Goal: Information Seeking & Learning: Check status

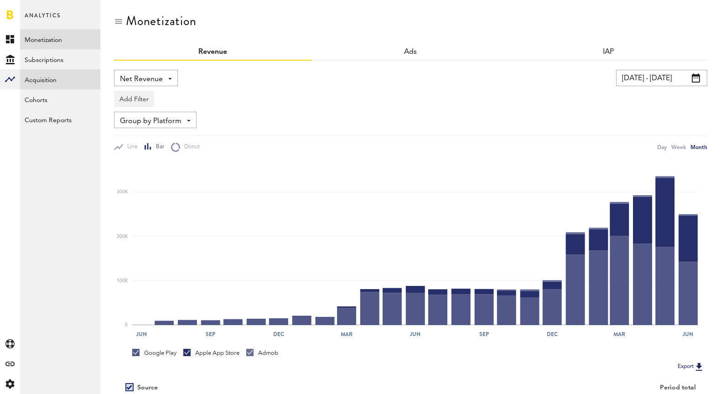
click at [61, 85] on link "Acquisition" at bounding box center [60, 79] width 80 height 20
click at [151, 79] on span "Net Revenue" at bounding box center [141, 80] width 43 height 16
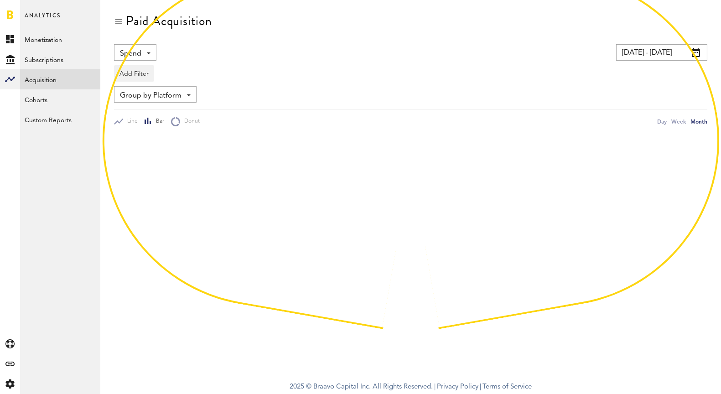
click at [143, 53] on div "Spend Spend Impressions Clicks Installs CPI" at bounding box center [135, 52] width 42 height 16
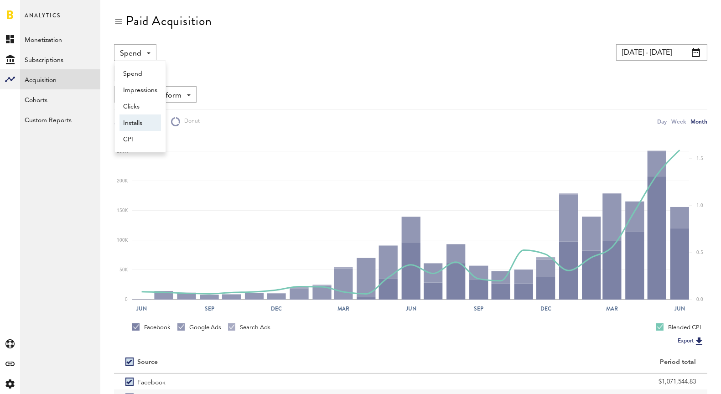
click at [141, 123] on span "Installs" at bounding box center [140, 123] width 34 height 16
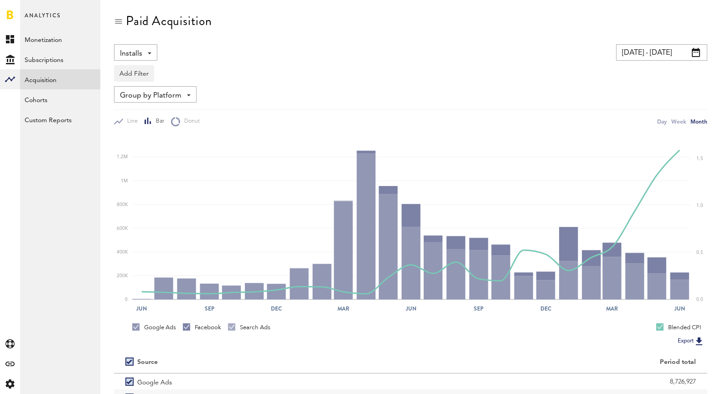
click at [667, 51] on input "[DATE] - [DATE]" at bounding box center [661, 52] width 91 height 16
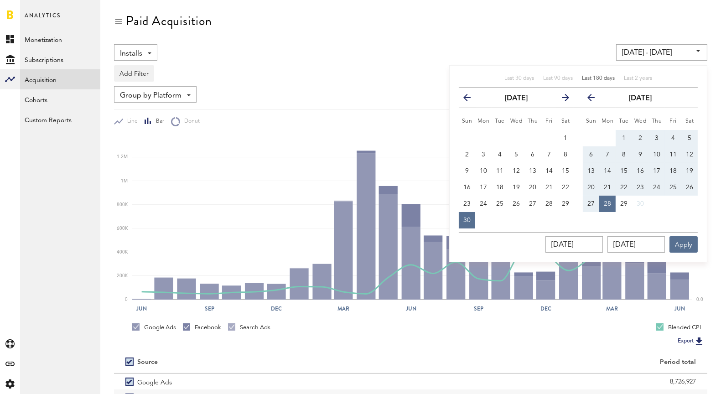
click at [589, 78] on span "Last 180 days" at bounding box center [598, 78] width 33 height 5
type input "[DATE] - [DATE]"
type input "[DATE]"
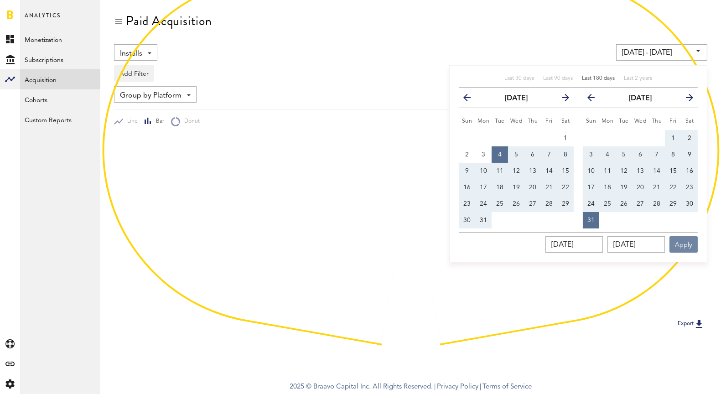
click at [691, 243] on button "Apply" at bounding box center [683, 244] width 28 height 16
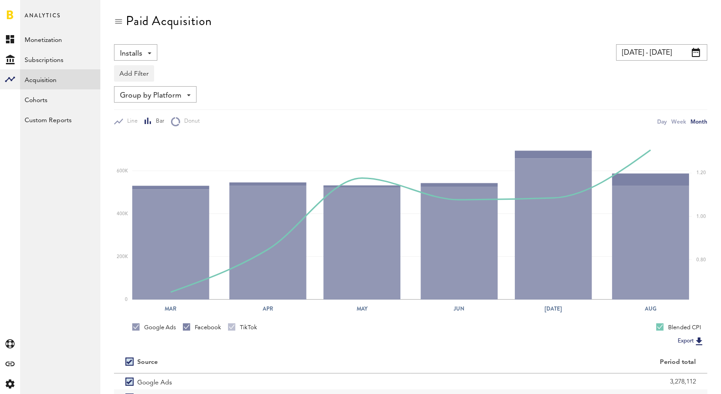
click at [680, 54] on input "[DATE] - [DATE]" at bounding box center [661, 52] width 91 height 16
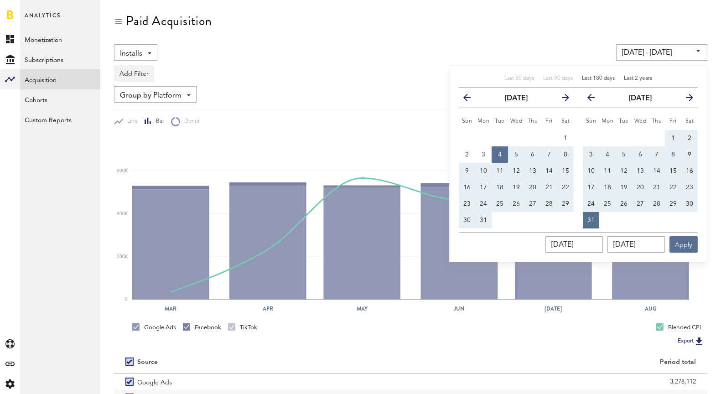
click at [650, 81] on span "Last 2 years" at bounding box center [638, 78] width 28 height 5
type input "[DATE] - [DATE]"
type input "[DATE]"
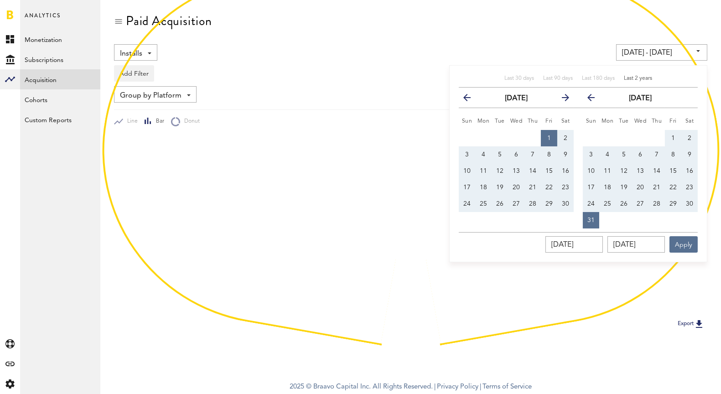
click at [420, 75] on div "Add Filter Platforms Apps Ad Accounts" at bounding box center [410, 71] width 593 height 21
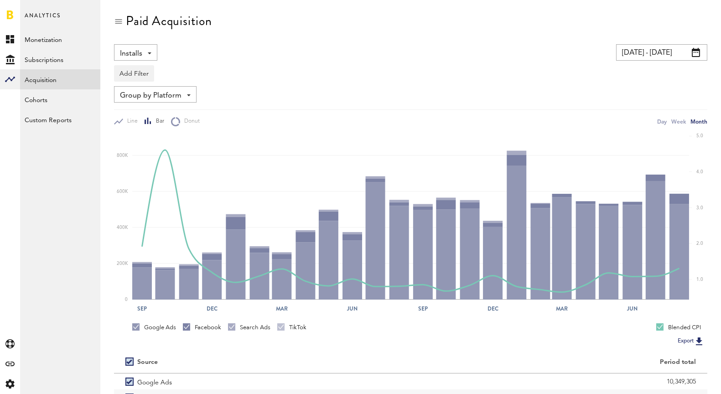
click at [134, 52] on span "Installs" at bounding box center [131, 54] width 22 height 16
click at [191, 74] on div "Add Filter Platforms Apps Ad Accounts" at bounding box center [410, 71] width 593 height 21
click at [180, 87] on div "Group by Platform Group by Platform Group by App Group by Ad Account" at bounding box center [155, 94] width 83 height 16
click at [168, 135] on span "Group by App" at bounding box center [155, 132] width 64 height 16
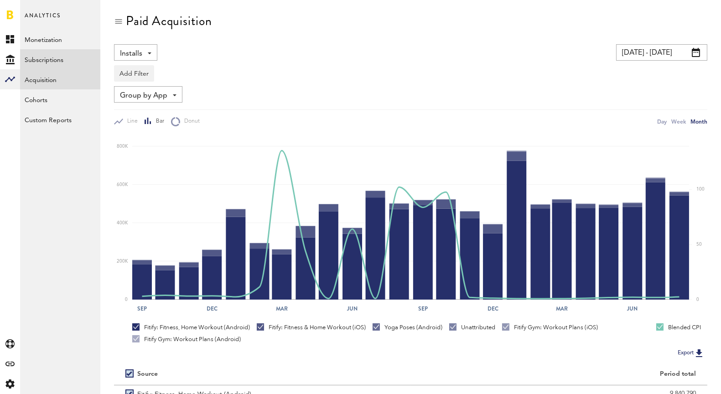
click at [55, 58] on link "Subscriptions" at bounding box center [60, 59] width 80 height 20
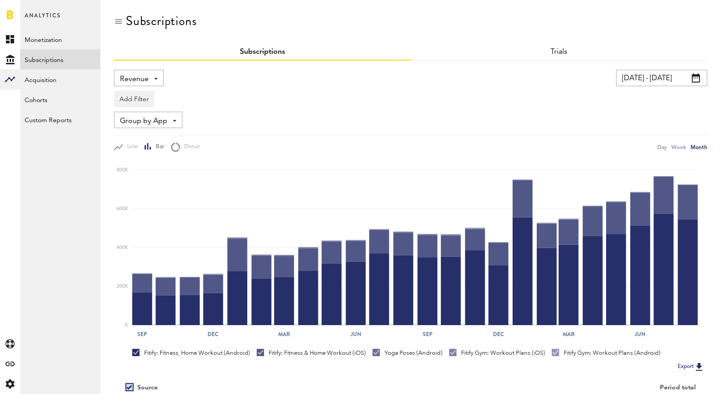
click at [150, 75] on div "Revenue Revenue MRR Actives Trial Status Billing Retries New Subscriptions Rene…" at bounding box center [139, 78] width 50 height 16
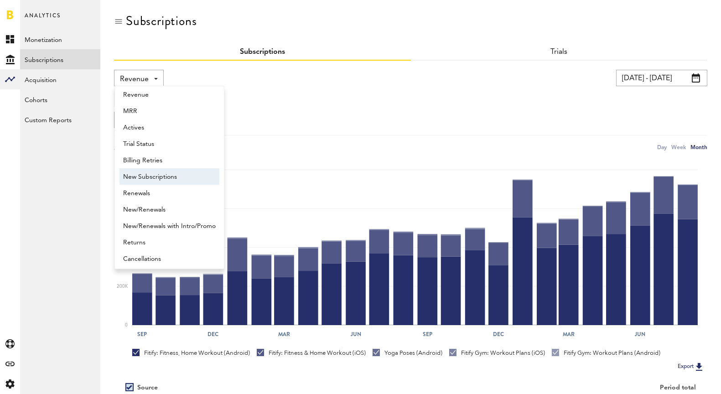
click at [185, 181] on span "New Subscriptions" at bounding box center [169, 177] width 93 height 16
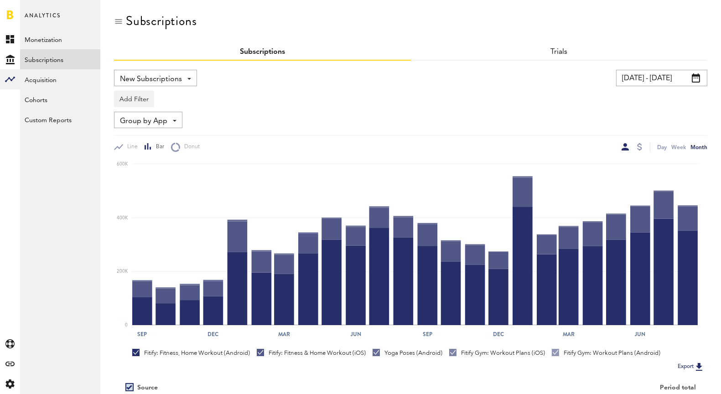
click at [662, 77] on input "[DATE] - [DATE]" at bounding box center [661, 78] width 91 height 16
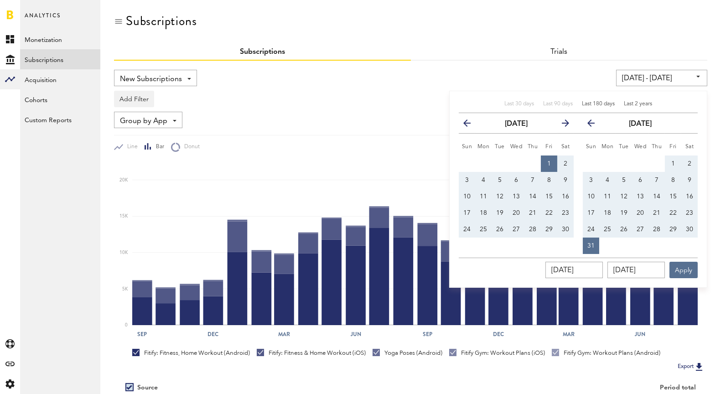
click at [594, 101] on span "Last 180 days" at bounding box center [598, 103] width 33 height 5
type input "[DATE] - [DATE]"
type input "[DATE]"
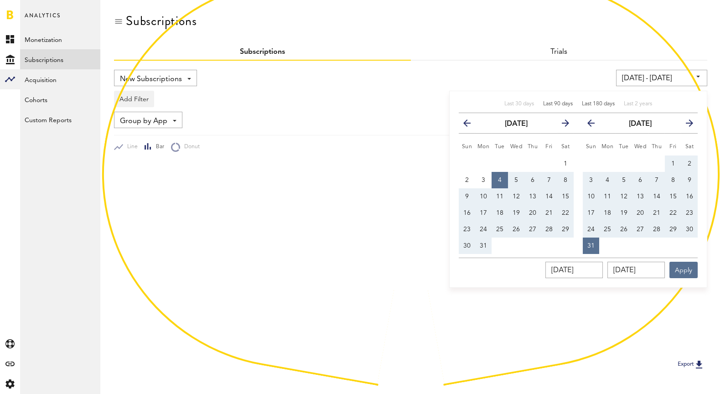
click at [562, 103] on span "Last 90 days" at bounding box center [558, 103] width 30 height 5
type input "[DATE] - [DATE]"
type input "[DATE]"
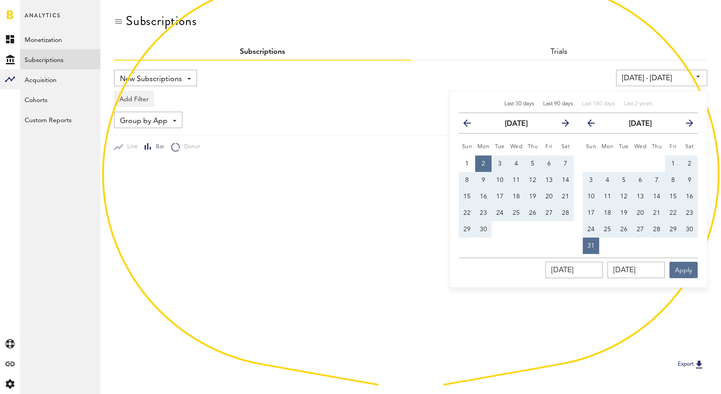
click at [519, 103] on span "Last 30 days" at bounding box center [519, 103] width 30 height 5
type input "[DATE] - [DATE]"
type input "[DATE]"
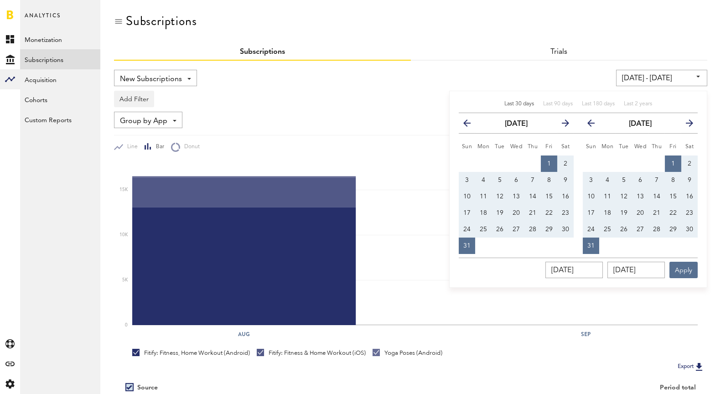
click at [478, 179] on button "4" at bounding box center [483, 180] width 16 height 16
type input "[DATE] - [DATE]"
type input "[DATE]"
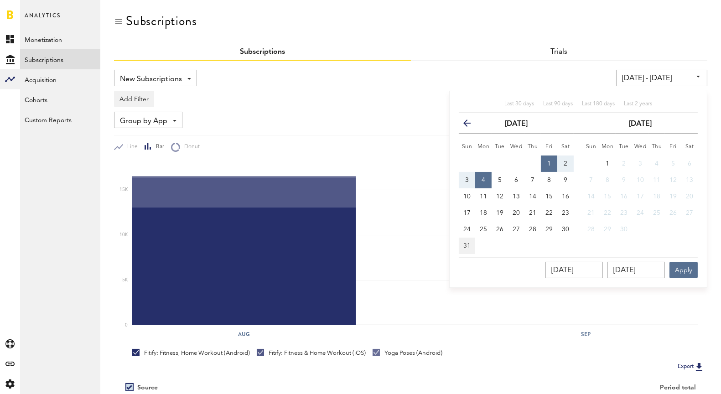
click at [468, 248] on span "31" at bounding box center [466, 246] width 7 height 6
type input "[DATE] - [DATE]"
type input "[DATE]"
click at [486, 182] on button "4" at bounding box center [483, 180] width 16 height 16
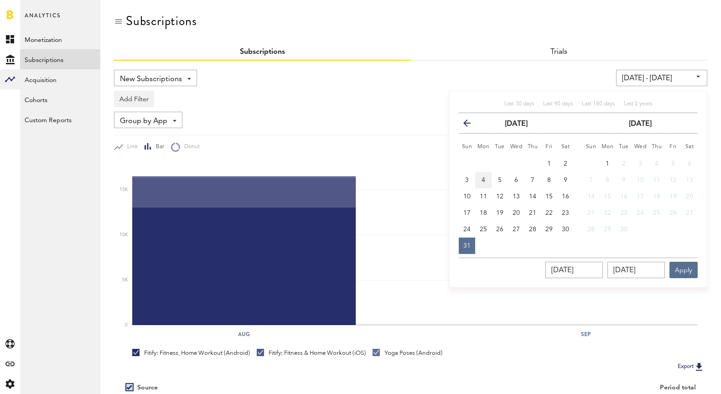
type input "[DATE] - [DATE]"
type input "[DATE]"
click at [468, 248] on span "31" at bounding box center [466, 246] width 7 height 6
type input "[DATE] - [DATE]"
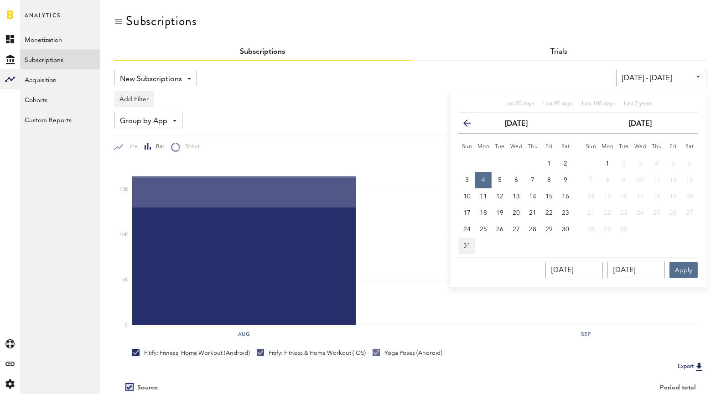
type input "[DATE]"
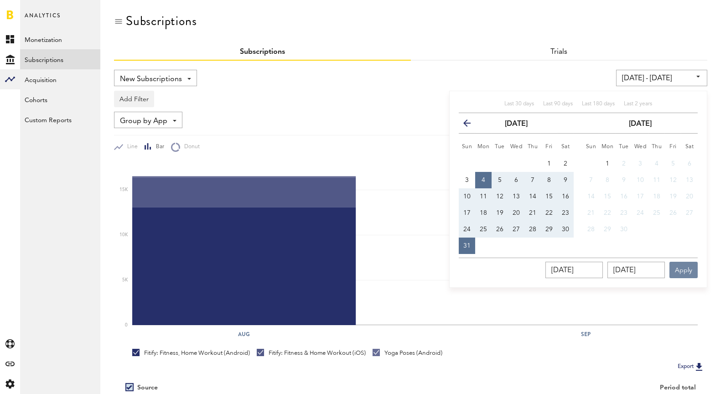
click at [690, 268] on button "Apply" at bounding box center [683, 270] width 28 height 16
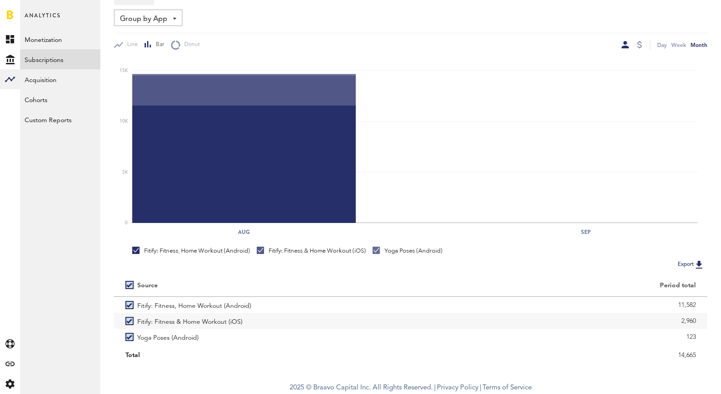
scroll to position [98, 0]
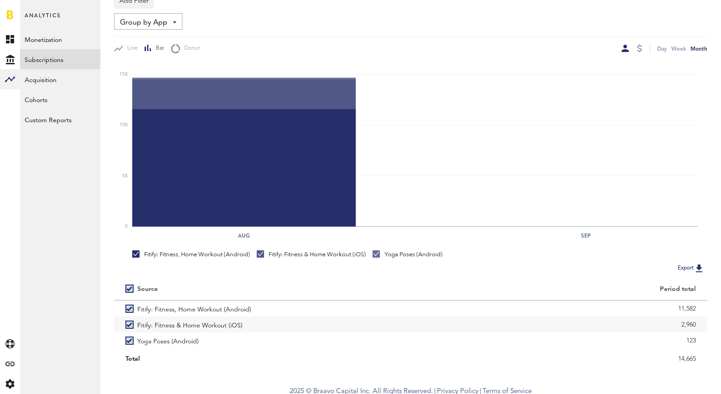
click at [683, 359] on div "14,665" at bounding box center [559, 359] width 274 height 14
click at [648, 366] on div "Subscriptions Subscriptions Trials New Subscriptions Revenue MRR Actives Trial …" at bounding box center [410, 141] width 621 height 479
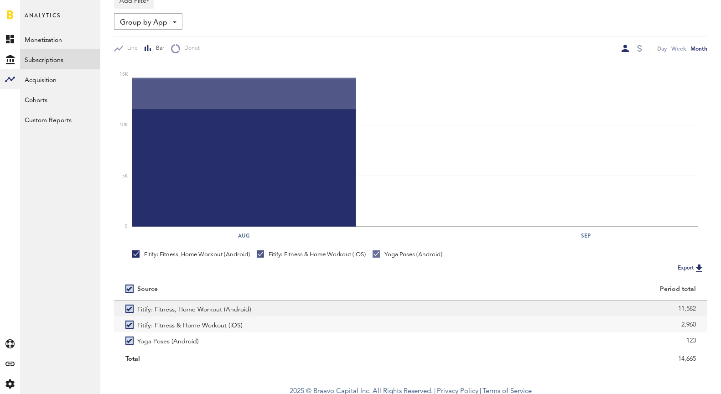
drag, startPoint x: 701, startPoint y: 325, endPoint x: 158, endPoint y: 301, distance: 543.5
click at [158, 301] on div "Fitify: Fitness, Home Workout (Android) 11,582 Fitify: Fitness & Home Workout (…" at bounding box center [410, 325] width 593 height 50
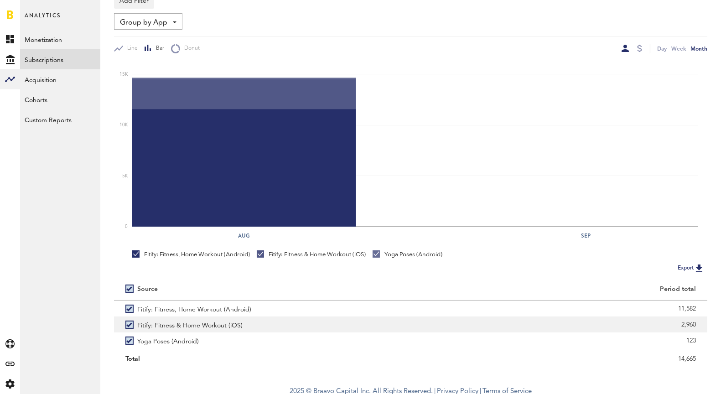
copy div "Fitify: Fitness, Home Workout (Android) 11,582 Fitify: Fitness & Home Workout (…"
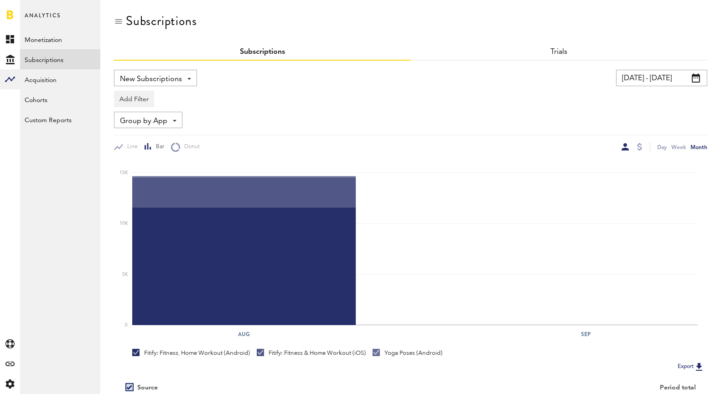
click at [178, 84] on span "New Subscriptions" at bounding box center [151, 80] width 62 height 16
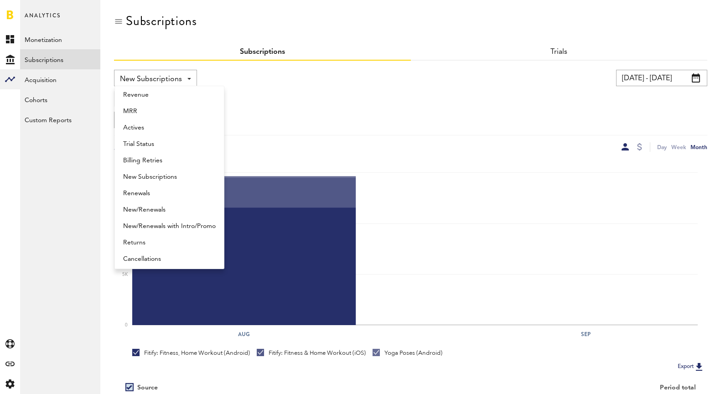
scroll to position [7, 0]
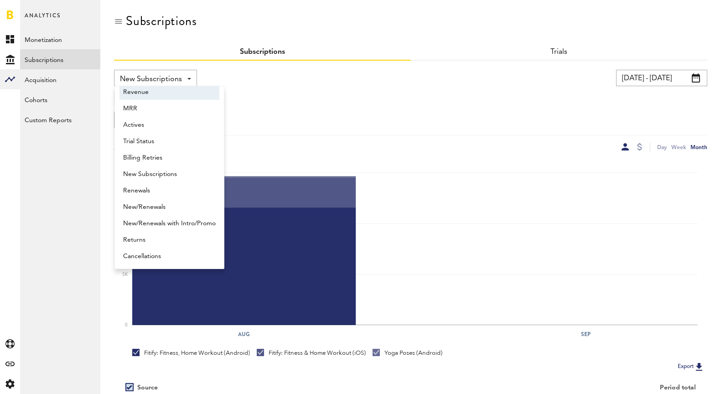
click at [295, 114] on div "Group by App Group by Platform Group by App Group by Subscription Group by Subs…" at bounding box center [410, 120] width 593 height 16
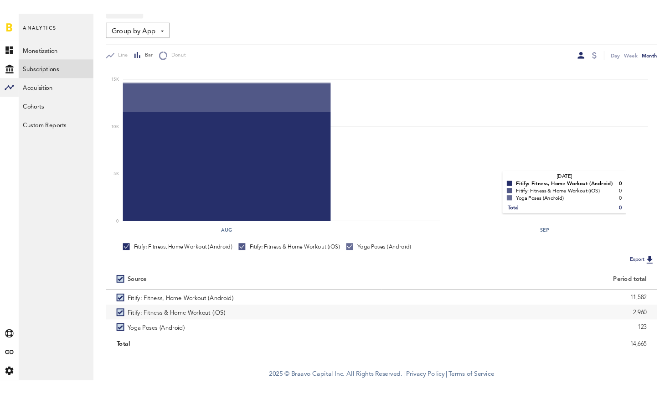
scroll to position [0, 0]
